Goal: Information Seeking & Learning: Find specific fact

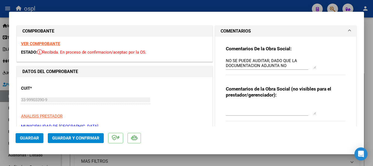
click at [203, 7] on div at bounding box center [186, 83] width 373 height 166
type input "$ 0,00"
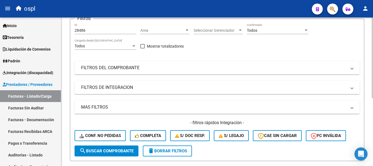
scroll to position [55, 0]
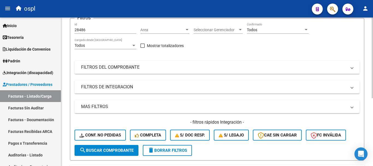
click at [93, 67] on mat-panel-title "FILTROS DEL COMPROBANTE" at bounding box center [213, 67] width 265 height 6
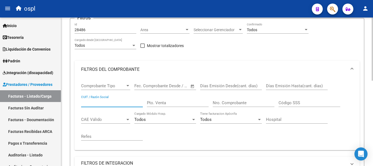
paste input "27420255344"
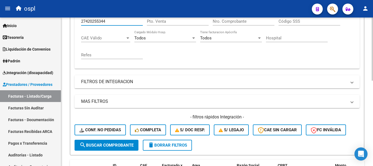
scroll to position [137, 0]
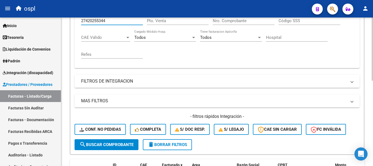
type input "27420255344"
click at [107, 145] on span "search Buscar Comprobante" at bounding box center [106, 144] width 54 height 5
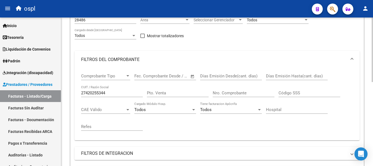
scroll to position [83, 0]
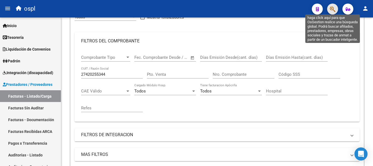
click at [334, 10] on icon "button" at bounding box center [332, 9] width 5 height 6
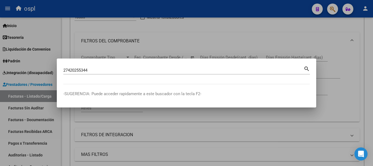
click at [307, 69] on mat-icon "search" at bounding box center [307, 68] width 6 height 7
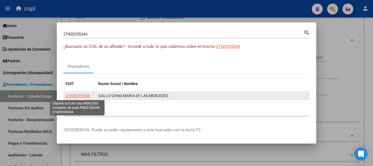
click at [76, 94] on span "27420255344" at bounding box center [78, 95] width 24 height 4
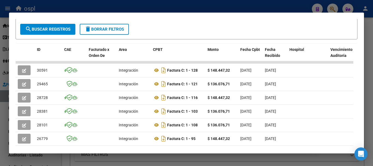
scroll to position [133, 0]
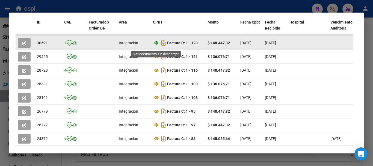
click at [157, 45] on icon at bounding box center [156, 43] width 7 height 7
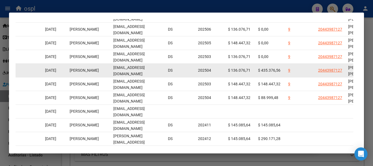
scroll to position [51, 0]
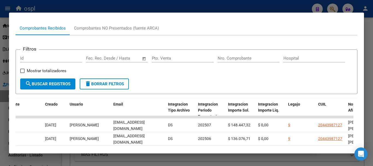
click at [80, 6] on div at bounding box center [186, 83] width 373 height 166
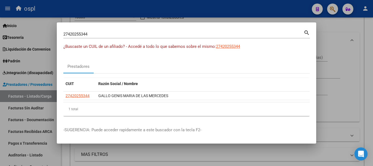
click at [306, 30] on mat-icon "search" at bounding box center [307, 32] width 6 height 7
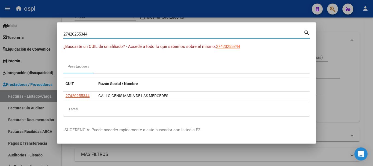
drag, startPoint x: 97, startPoint y: 35, endPoint x: 0, endPoint y: 12, distance: 99.5
click at [0, 12] on div "27420255344 Buscar (apellido, dni, cuil, nro traspaso, cuit, obra social) searc…" at bounding box center [186, 83] width 373 height 166
type input "ubuntu"
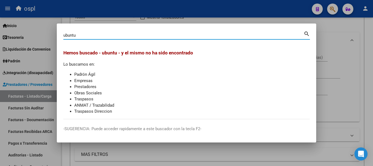
click at [306, 34] on mat-icon "search" at bounding box center [307, 33] width 6 height 7
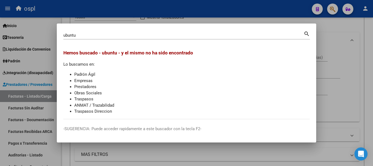
click at [252, 21] on div at bounding box center [186, 83] width 373 height 166
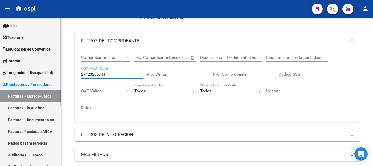
drag, startPoint x: 115, startPoint y: 72, endPoint x: 24, endPoint y: 66, distance: 90.8
click at [24, 67] on mat-sidenav-container "Firma Express Inicio Calendario SSS Instructivos Contacto OS Tesorería Extracto…" at bounding box center [186, 91] width 373 height 148
type input "asabupe"
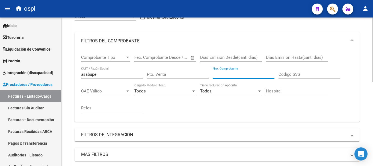
click at [228, 76] on input "Nro. Comprobante" at bounding box center [244, 74] width 62 height 5
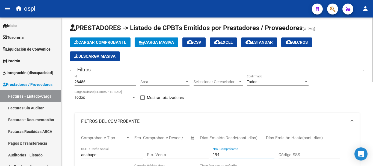
scroll to position [0, 0]
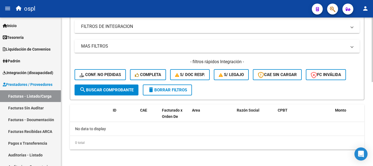
type input "194"
click at [95, 89] on span "search Buscar Comprobante" at bounding box center [106, 89] width 54 height 5
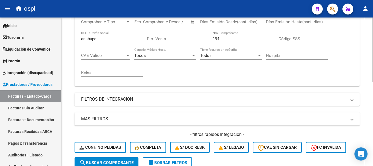
scroll to position [110, 0]
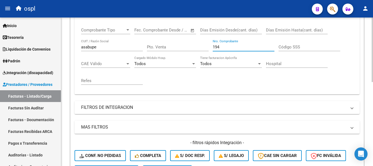
drag, startPoint x: 227, startPoint y: 46, endPoint x: 190, endPoint y: 43, distance: 37.3
click at [190, 43] on div "Comprobante Tipo Comprobante Tipo Fecha inicio – Fecha fin Fec. Comprobante Des…" at bounding box center [217, 55] width 272 height 67
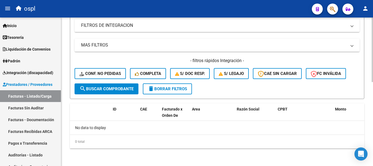
click at [106, 87] on span "search Buscar Comprobante" at bounding box center [106, 88] width 54 height 5
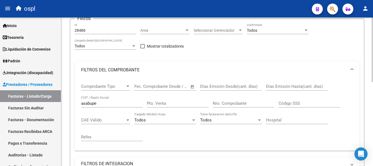
scroll to position [55, 0]
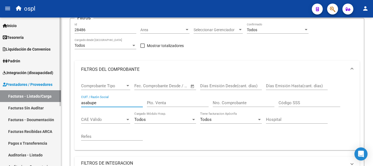
drag, startPoint x: 106, startPoint y: 103, endPoint x: 0, endPoint y: 92, distance: 106.8
click at [0, 92] on mat-sidenav-container "Firma Express Inicio Calendario SSS Instructivos Contacto OS Tesorería Extracto…" at bounding box center [186, 91] width 373 height 148
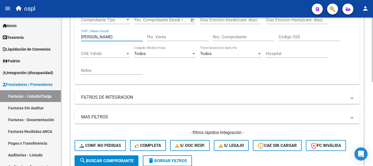
scroll to position [137, 0]
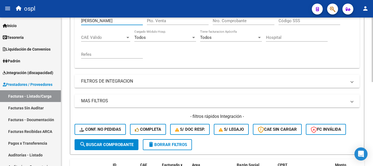
click at [127, 145] on span "search Buscar Comprobante" at bounding box center [106, 144] width 54 height 5
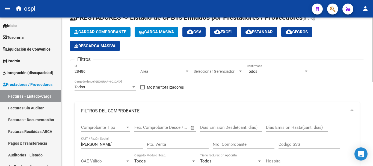
scroll to position [1, 0]
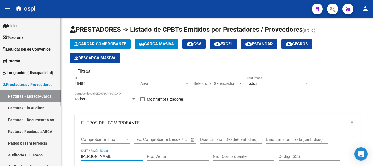
drag, startPoint x: 107, startPoint y: 155, endPoint x: 29, endPoint y: 135, distance: 80.9
click at [29, 137] on mat-sidenav-container "Firma Express Inicio Calendario SSS Instructivos Contacto OS Tesorería Extracto…" at bounding box center [186, 91] width 373 height 148
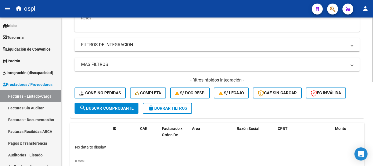
scroll to position [192, 0]
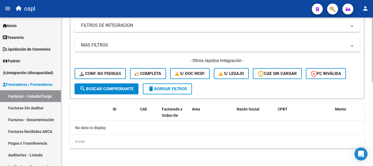
type input "paez"
click at [109, 88] on span "search Buscar Comprobante" at bounding box center [106, 88] width 54 height 5
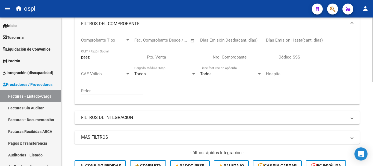
scroll to position [83, 0]
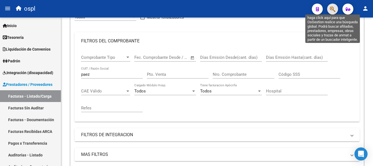
click at [333, 7] on icon "button" at bounding box center [332, 9] width 5 height 6
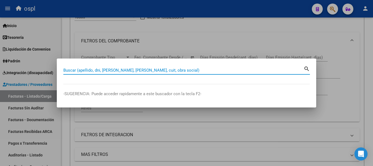
click at [152, 68] on input "Buscar (apellido, dni, [PERSON_NAME], [PERSON_NAME], cuit, obra social)" at bounding box center [183, 70] width 240 height 5
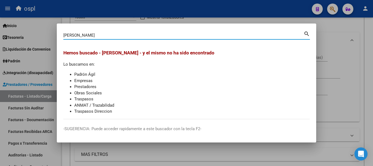
drag, startPoint x: 84, startPoint y: 35, endPoint x: 55, endPoint y: 35, distance: 28.7
click at [55, 35] on div "[PERSON_NAME] (apellido, dni, cuil, nro traspaso, cuit, obra social) search Hem…" at bounding box center [186, 83] width 373 height 166
click at [306, 35] on mat-icon "search" at bounding box center [307, 33] width 6 height 7
type input "[PERSON_NAME]"
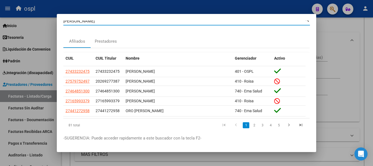
scroll to position [18, 0]
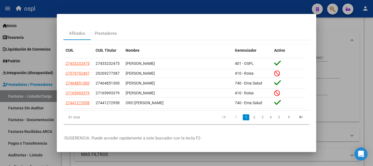
click at [251, 114] on link "2" at bounding box center [254, 117] width 7 height 6
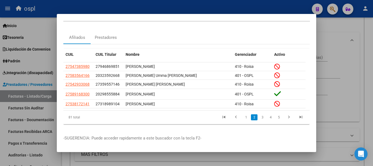
scroll to position [14, 0]
click at [251, 114] on link "2" at bounding box center [254, 117] width 7 height 6
click at [133, 52] on span "Nombre" at bounding box center [133, 54] width 14 height 4
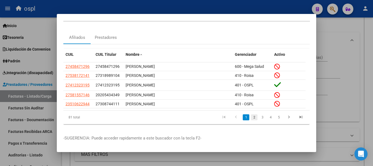
click at [251, 114] on link "2" at bounding box center [254, 117] width 7 height 6
click at [259, 114] on link "3" at bounding box center [262, 117] width 7 height 6
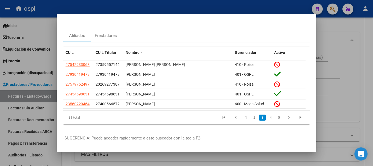
click at [259, 114] on link "3" at bounding box center [262, 117] width 7 height 6
click at [268, 115] on link "4" at bounding box center [270, 117] width 7 height 6
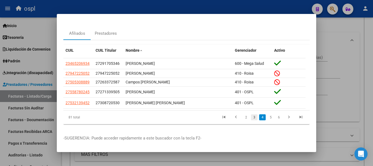
click at [251, 115] on link "3" at bounding box center [254, 117] width 7 height 6
